Goal: Information Seeking & Learning: Learn about a topic

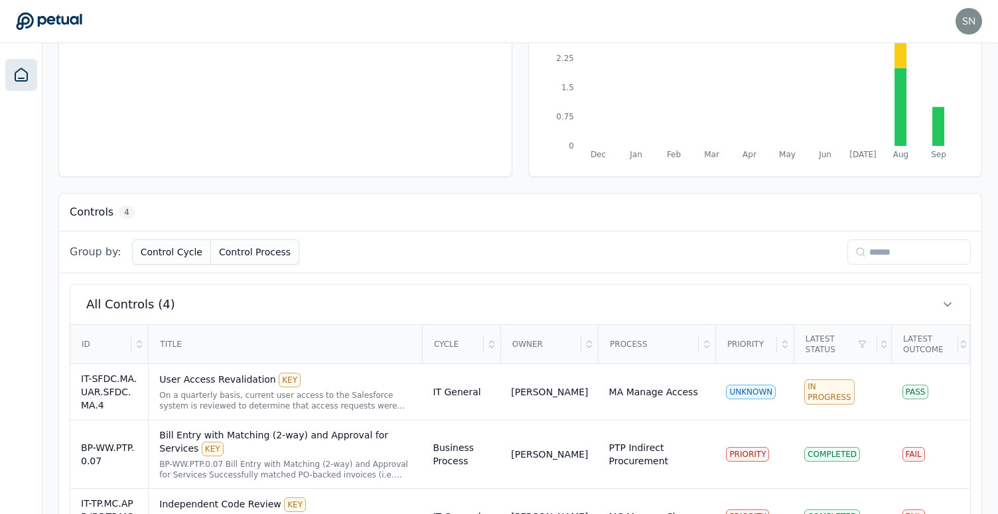
scroll to position [347, 0]
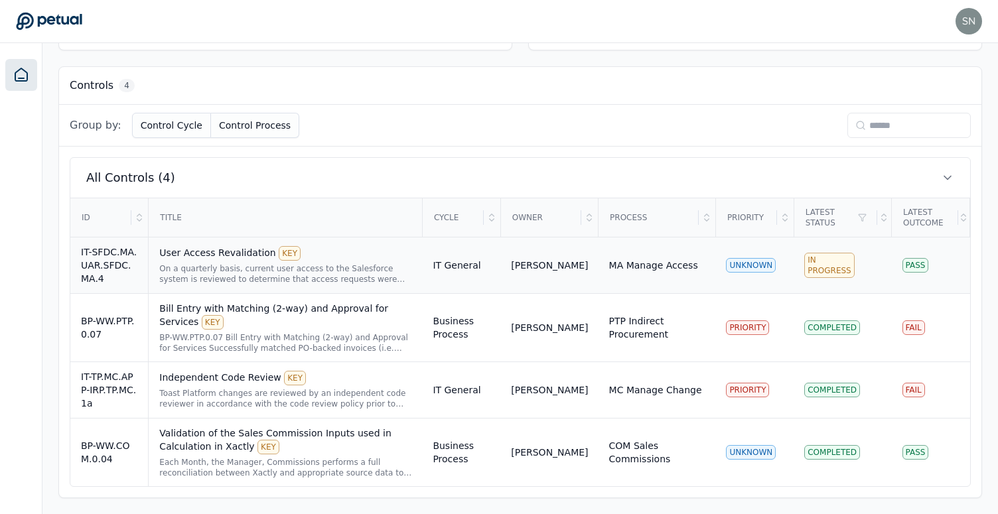
click at [348, 271] on div "On a quarterly basis, current user access to the Salesforce system is reviewed …" at bounding box center [285, 273] width 252 height 21
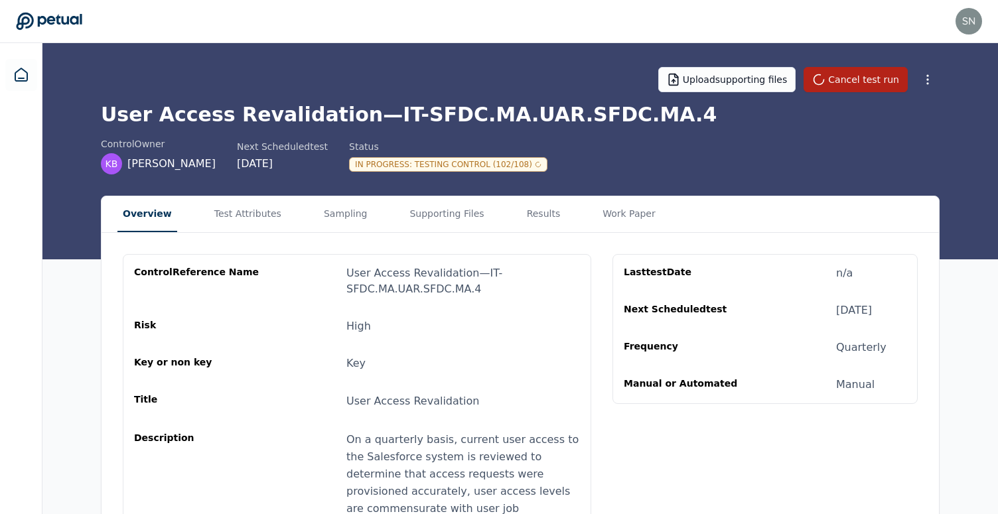
click at [493, 109] on h1 "User Access Revalidation — IT-SFDC.MA.UAR.SFDC.MA.4" at bounding box center [520, 115] width 839 height 24
click at [10, 79] on link at bounding box center [21, 75] width 32 height 32
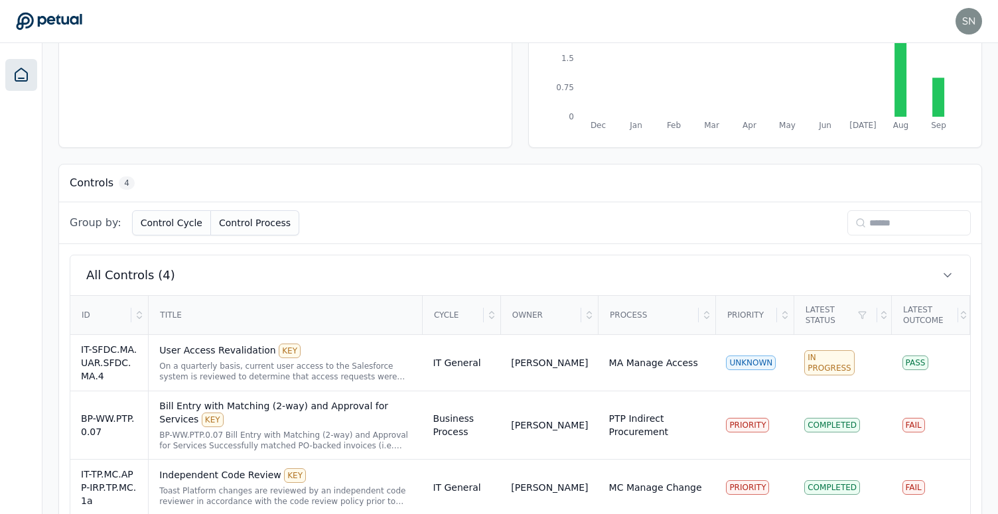
scroll to position [347, 0]
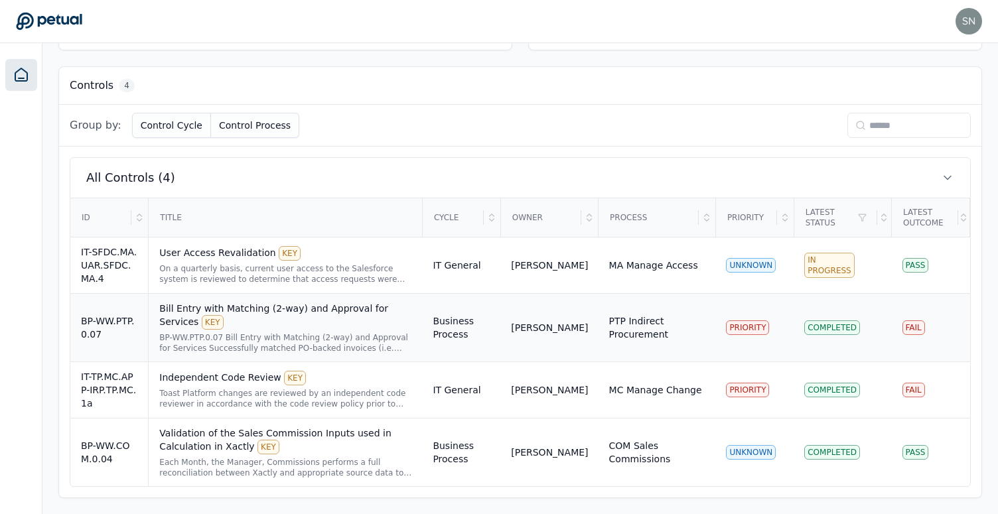
click at [397, 336] on div "BP-WW.PTP.0.07 Bill Entry with Matching (2-way) and Approval for Services Succe…" at bounding box center [285, 342] width 252 height 21
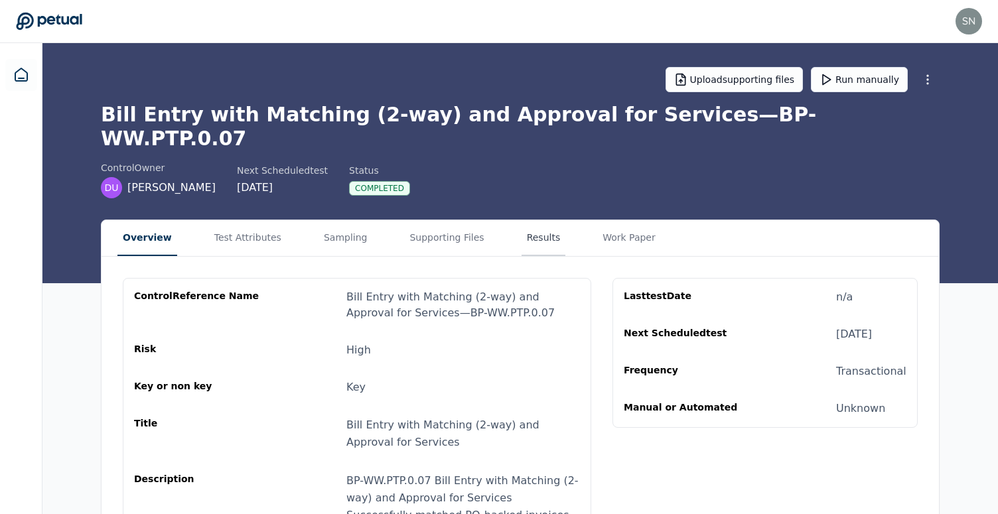
click at [532, 220] on button "Results" at bounding box center [544, 238] width 44 height 36
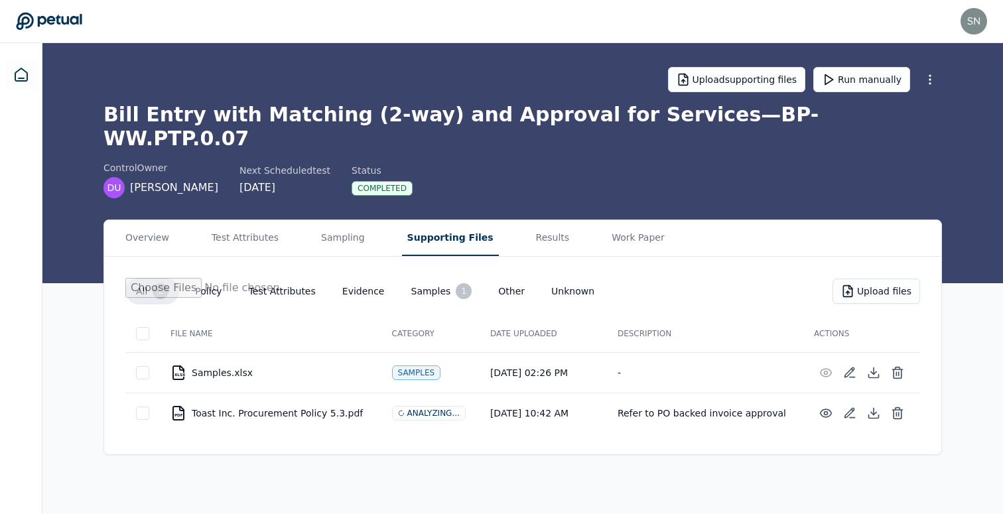
click at [462, 228] on button "Supporting Files" at bounding box center [450, 238] width 97 height 36
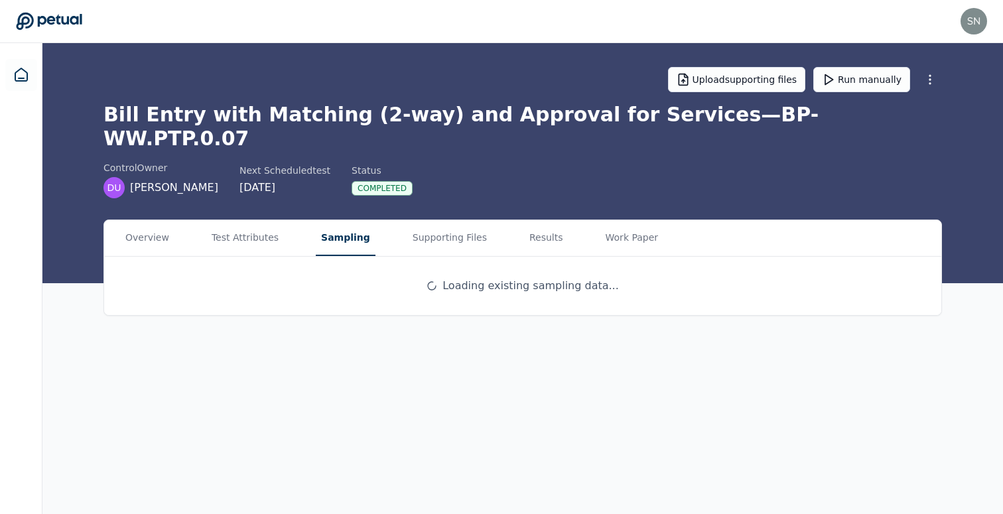
click at [343, 222] on button "Sampling" at bounding box center [346, 238] width 60 height 36
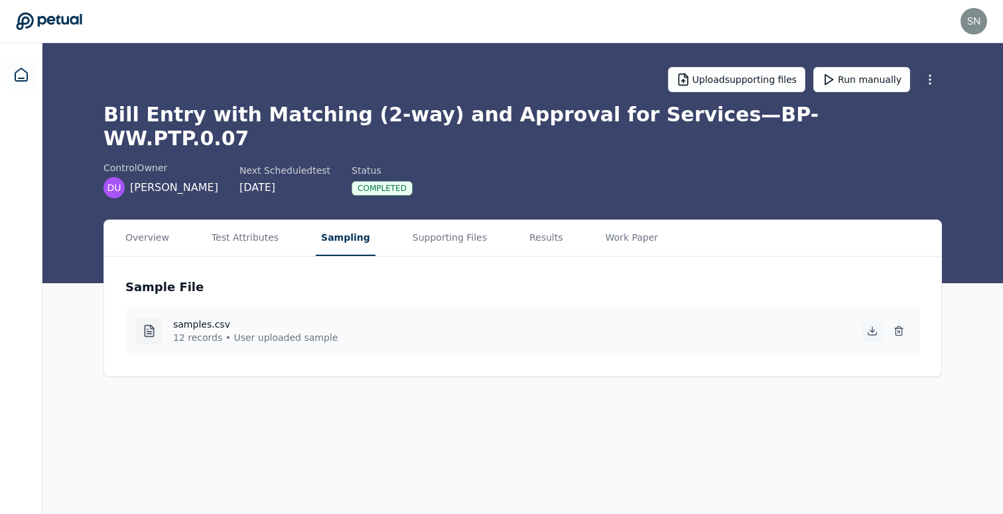
click at [871, 330] on icon at bounding box center [873, 331] width 5 height 2
click at [533, 220] on button "Results" at bounding box center [546, 238] width 44 height 36
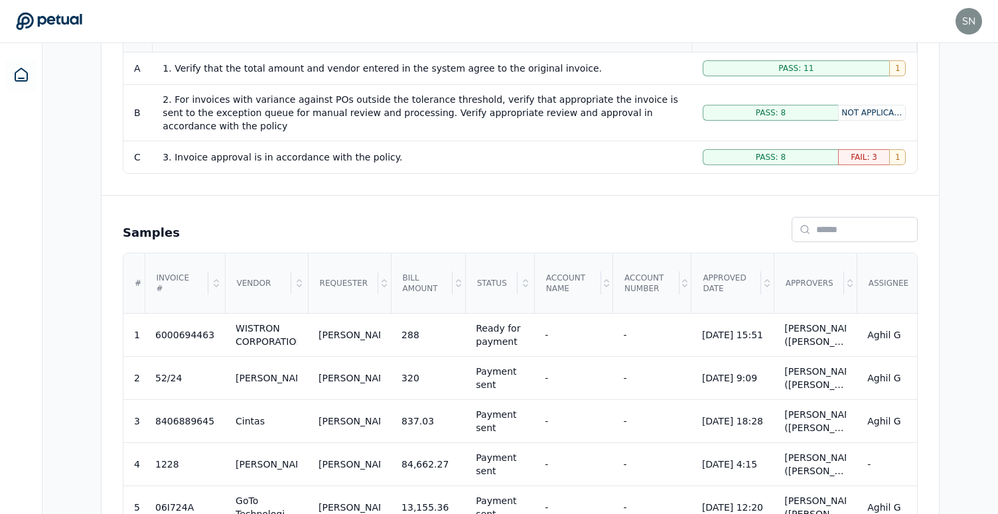
scroll to position [508, 0]
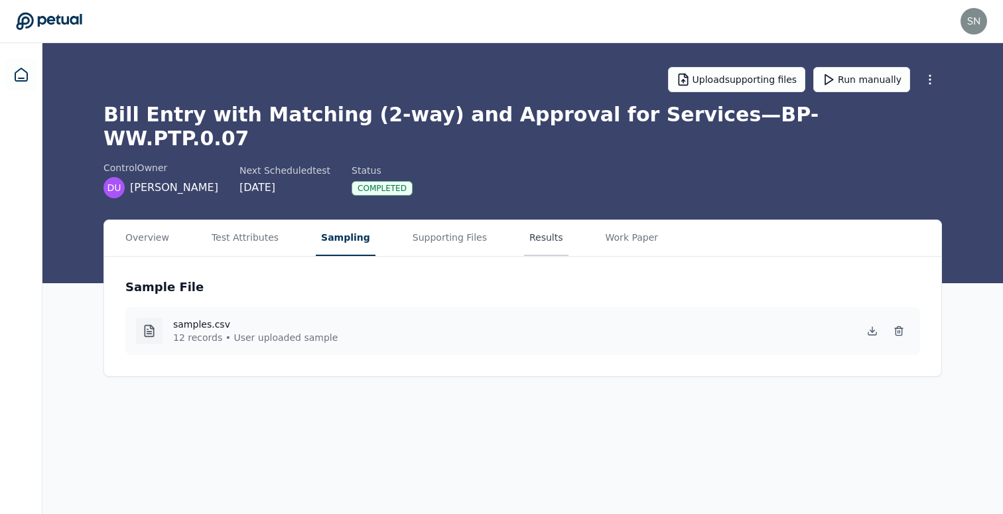
click at [524, 220] on button "Results" at bounding box center [546, 238] width 44 height 36
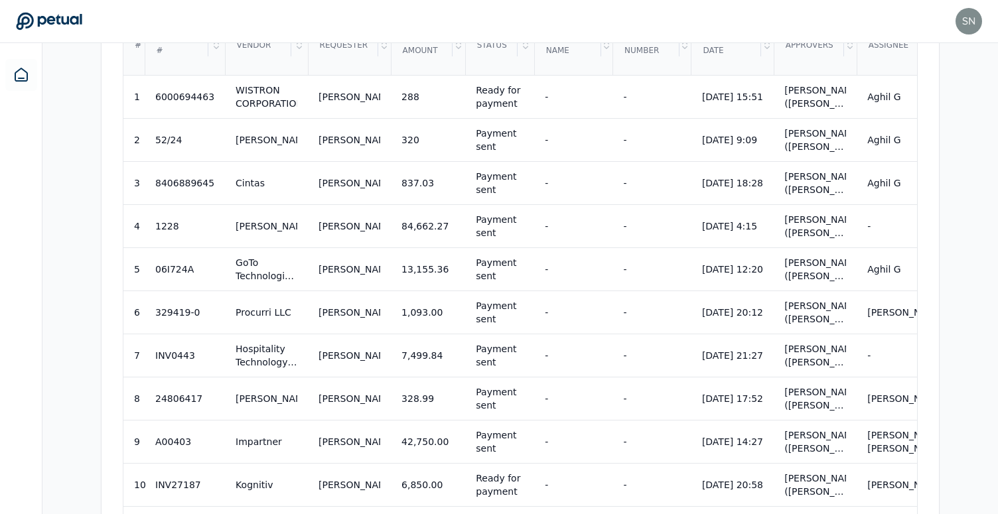
scroll to position [650, 0]
